Goal: Information Seeking & Learning: Find specific fact

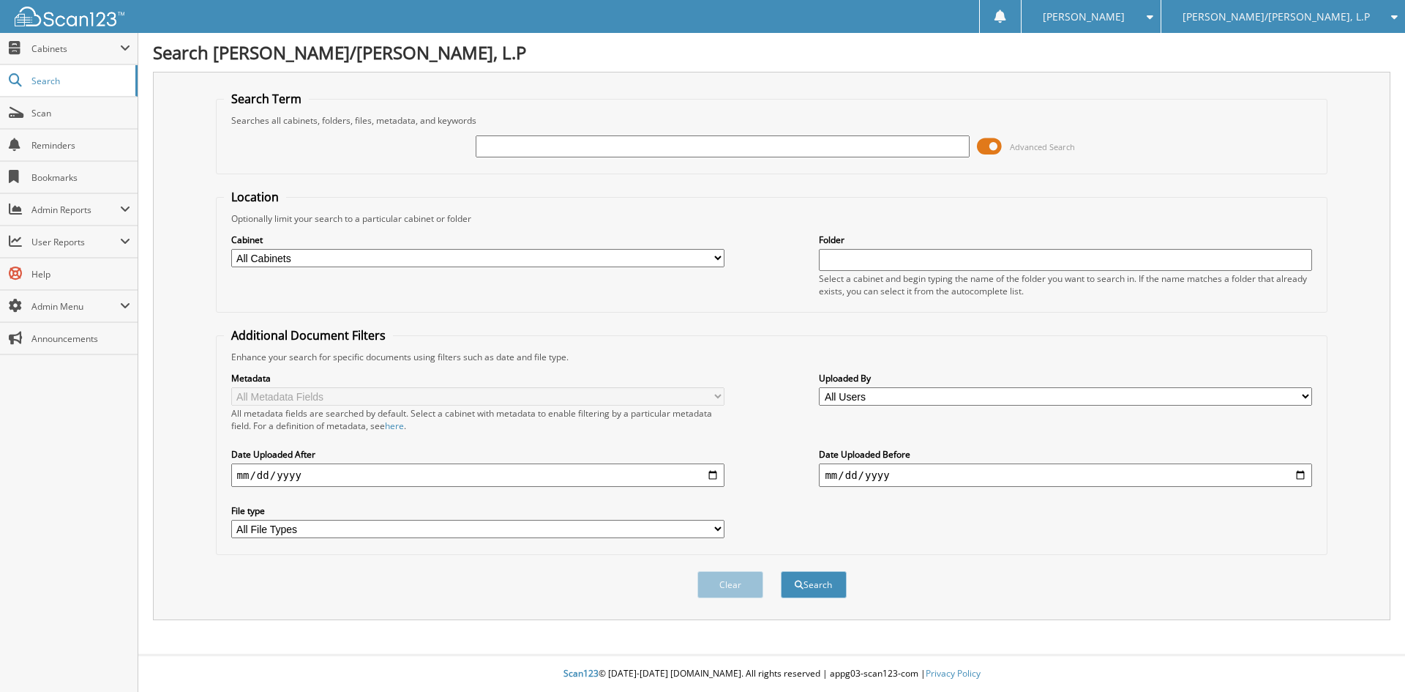
click at [621, 144] on input "text" at bounding box center [722, 146] width 493 height 22
type input "cac proffit"
click at [781, 571] on button "Search" at bounding box center [814, 584] width 66 height 27
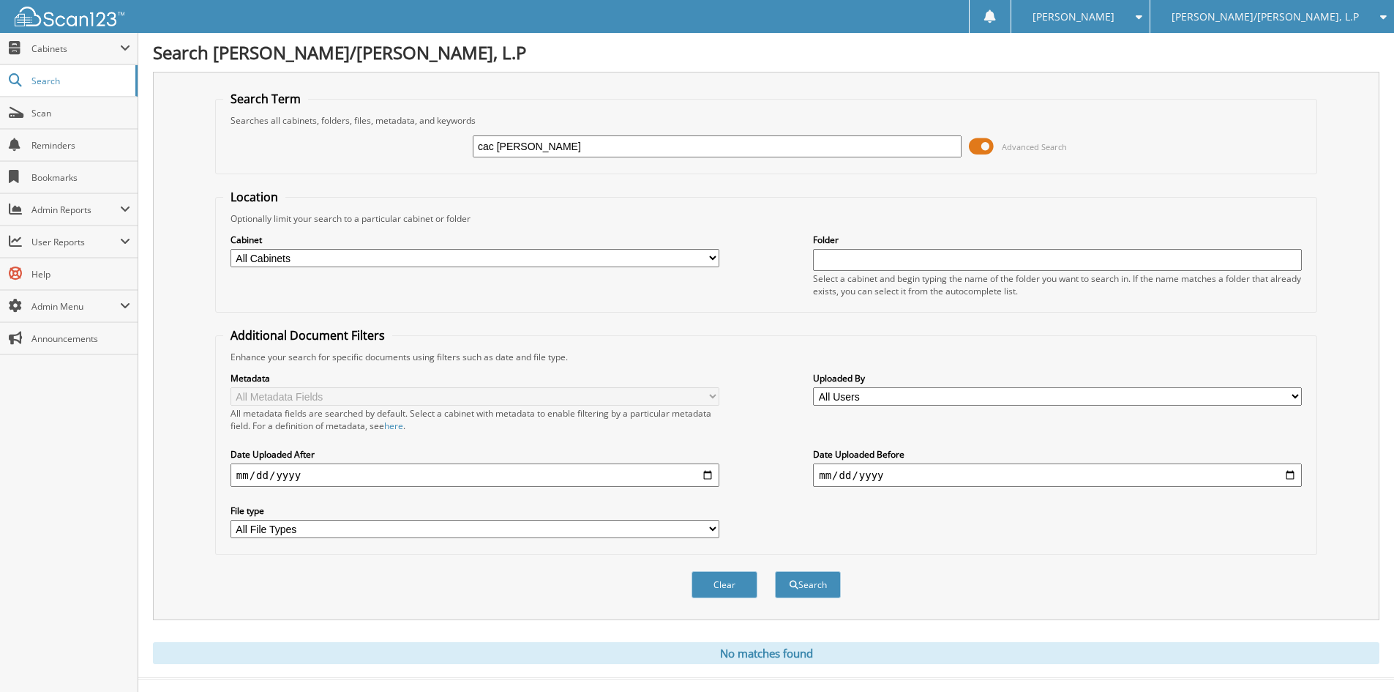
drag, startPoint x: 571, startPoint y: 153, endPoint x: 347, endPoint y: 138, distance: 224.5
click at [355, 141] on div "cac proffit Advanced Search" at bounding box center [766, 147] width 1086 height 40
type input "cac profit"
click at [775, 571] on button "Search" at bounding box center [808, 584] width 66 height 27
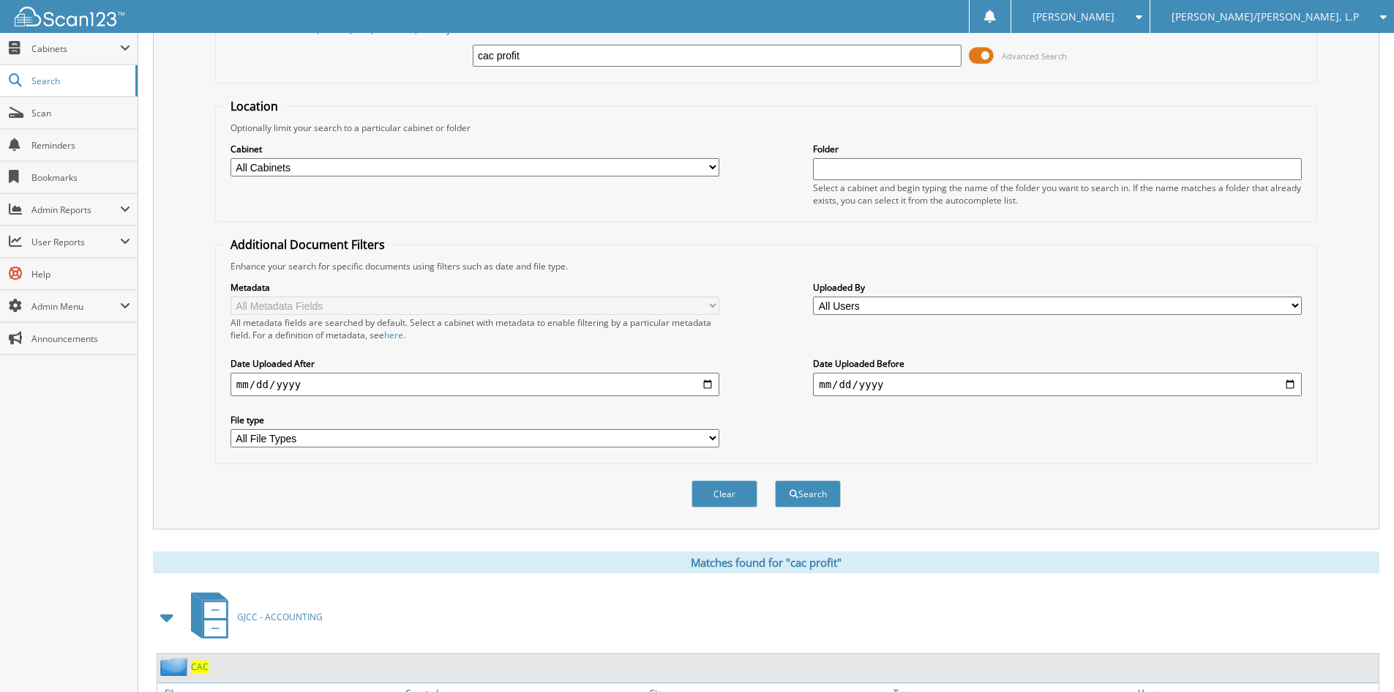
scroll to position [208, 0]
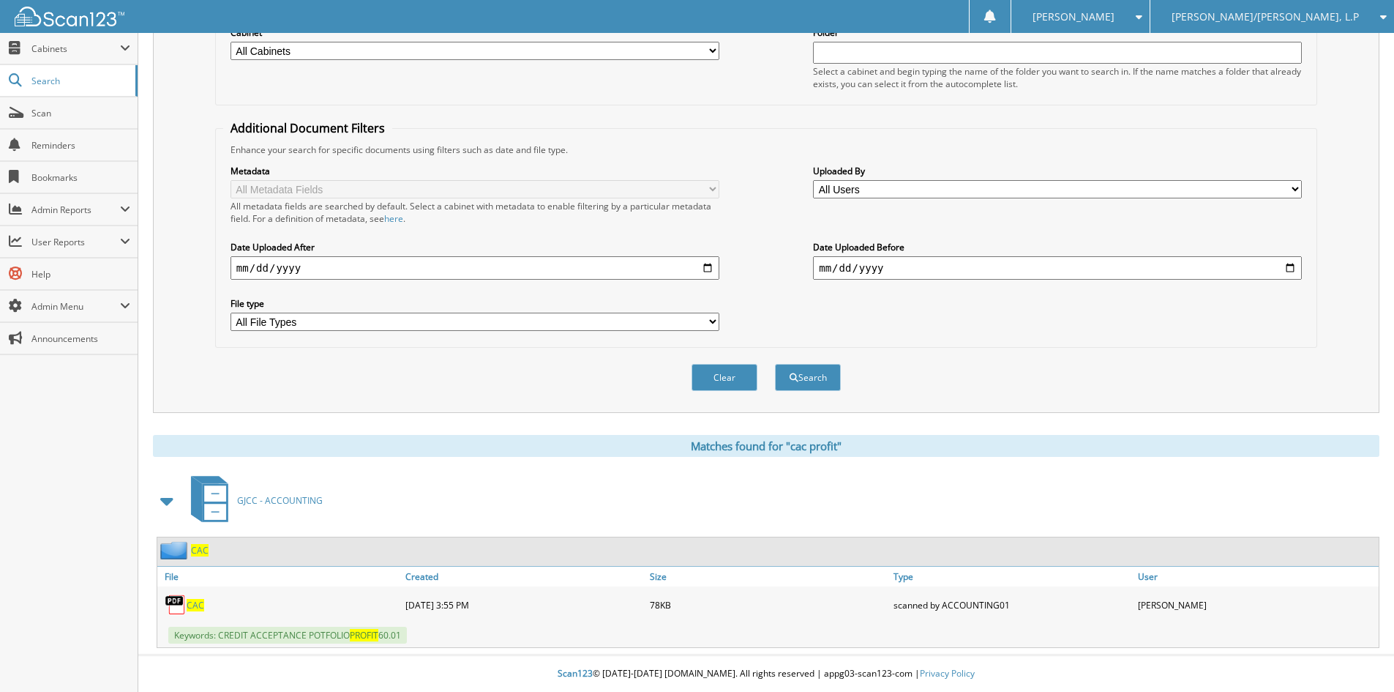
click at [203, 606] on div "CAC" at bounding box center [279, 604] width 244 height 29
click at [194, 606] on span "CAC" at bounding box center [196, 605] width 18 height 12
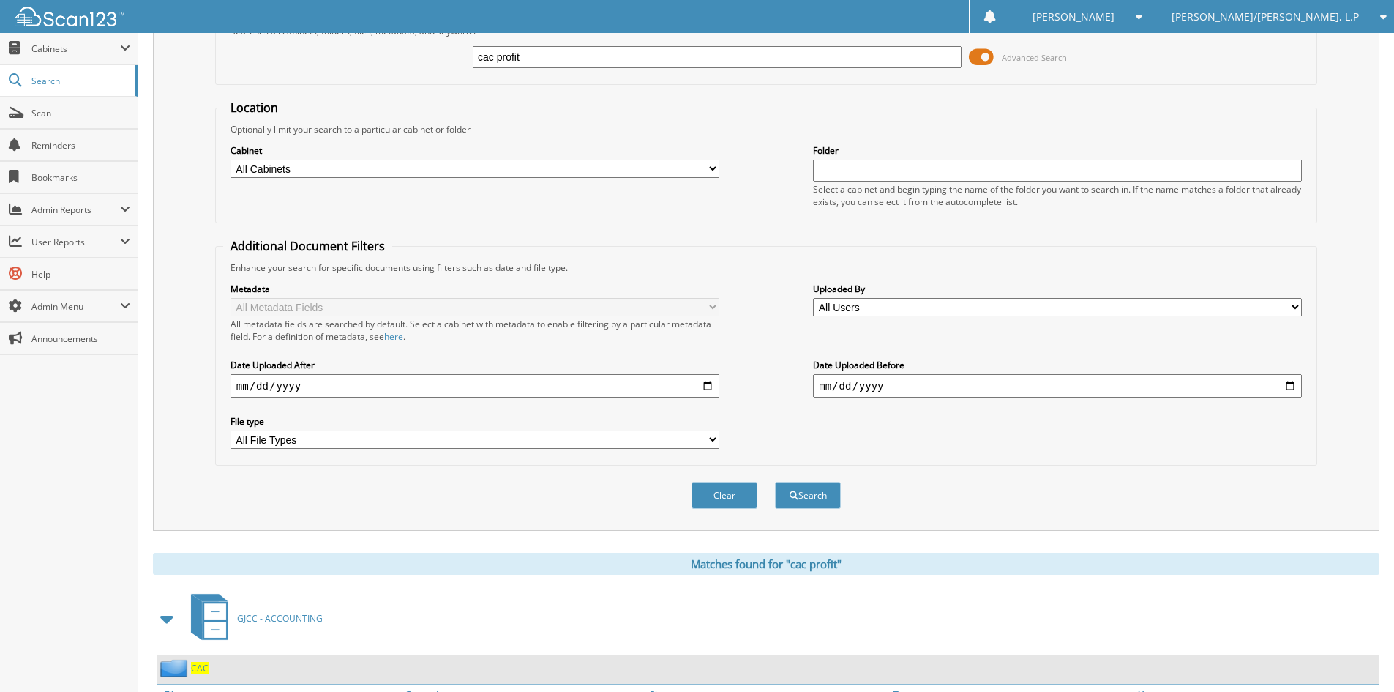
scroll to position [0, 0]
